Goal: Entertainment & Leisure: Consume media (video, audio)

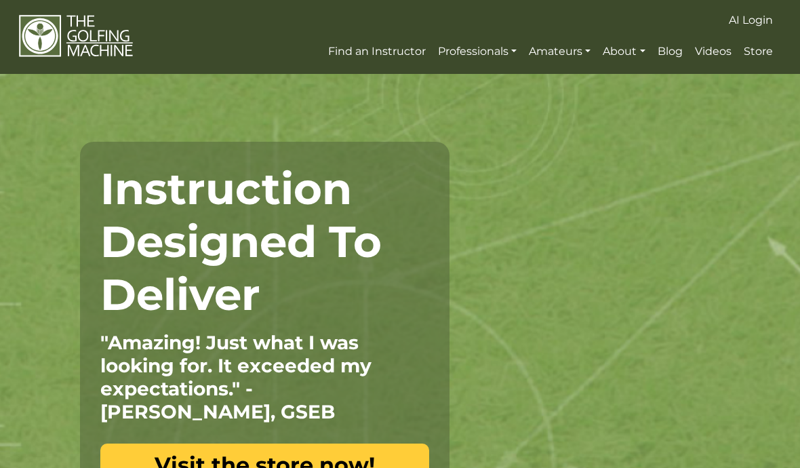
scroll to position [2, 0]
click at [219, 462] on link "Visit the store now!" at bounding box center [264, 464] width 329 height 43
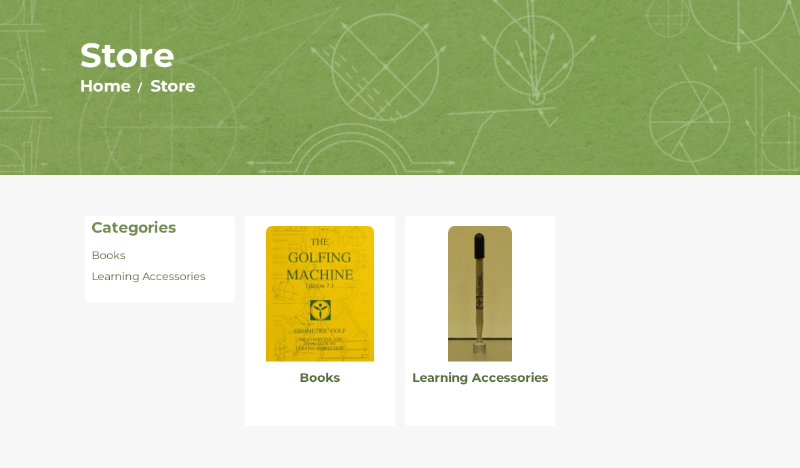
scroll to position [117, 0]
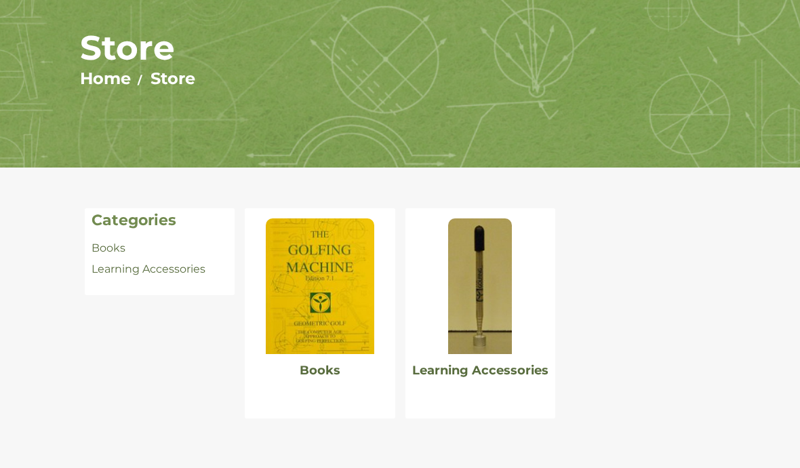
click at [321, 326] on img at bounding box center [320, 286] width 108 height 136
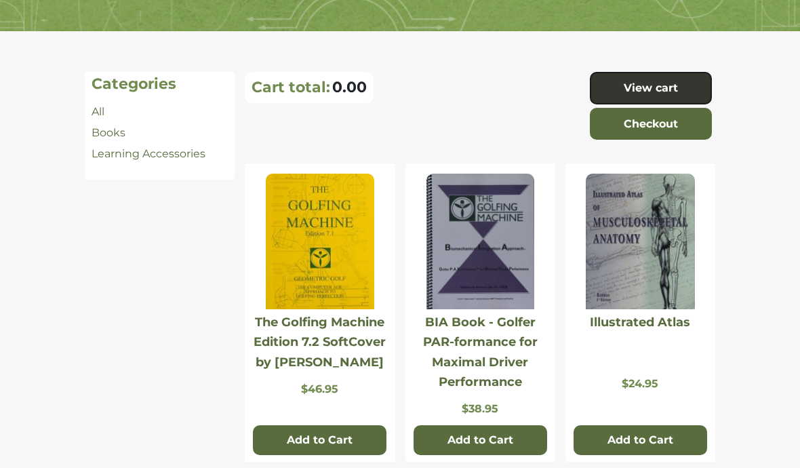
scroll to position [252, 0]
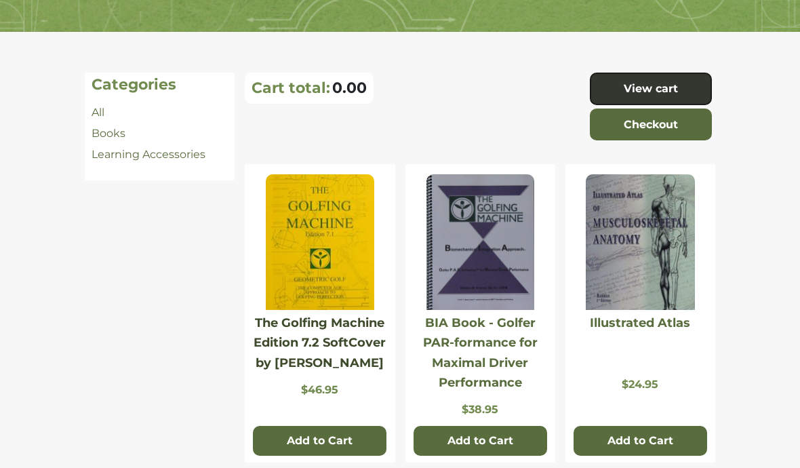
click at [313, 330] on link "The Golfing Machine Edition 7.2 SoftCover by [PERSON_NAME]" at bounding box center [320, 342] width 132 height 55
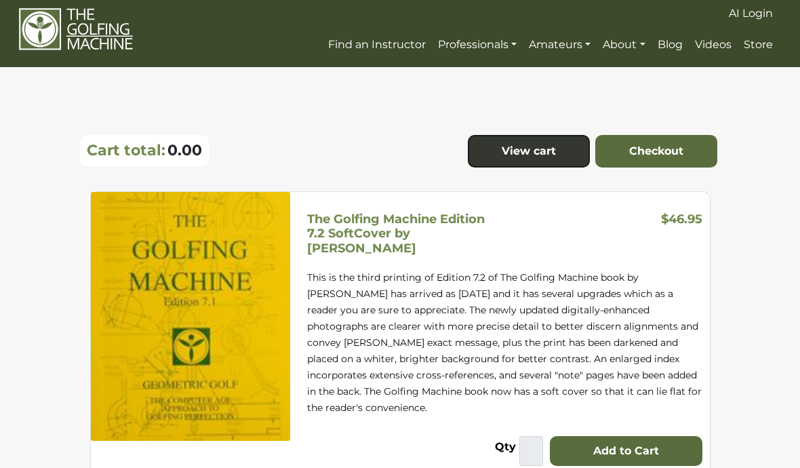
scroll to position [9, 0]
click at [721, 41] on span "Videos" at bounding box center [713, 44] width 37 height 13
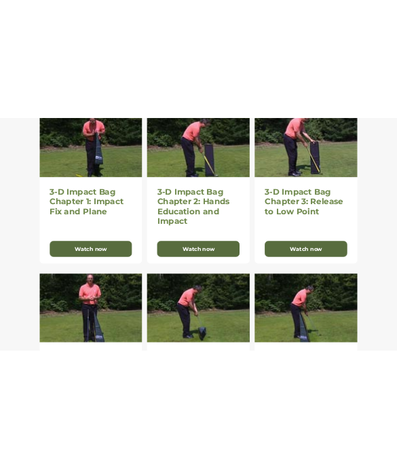
scroll to position [635, 0]
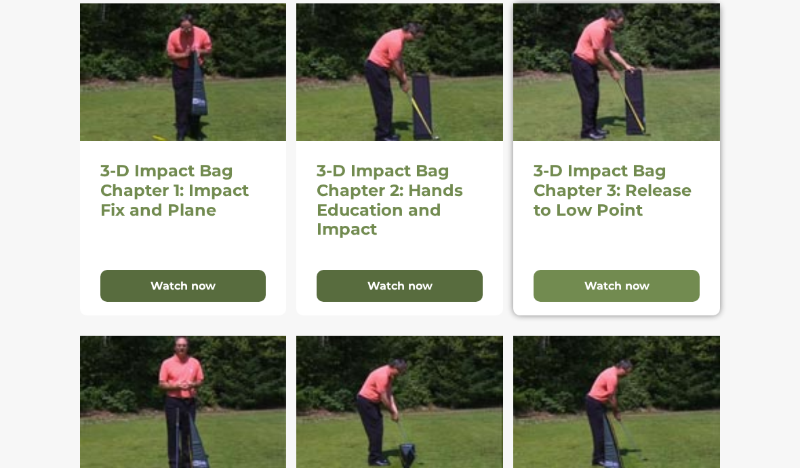
click at [646, 276] on button "Watch now" at bounding box center [617, 286] width 166 height 33
